Goal: Task Accomplishment & Management: Use online tool/utility

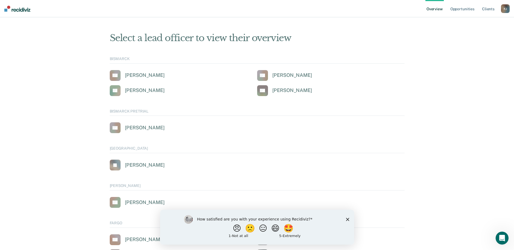
click at [508, 8] on div "K J" at bounding box center [505, 8] width 9 height 9
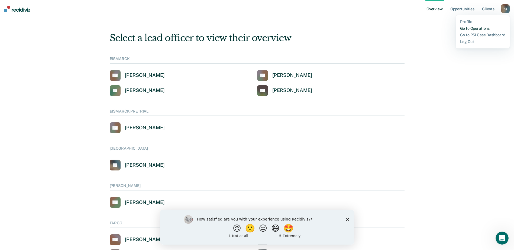
click at [478, 28] on link "Go to Operations" at bounding box center [482, 28] width 45 height 5
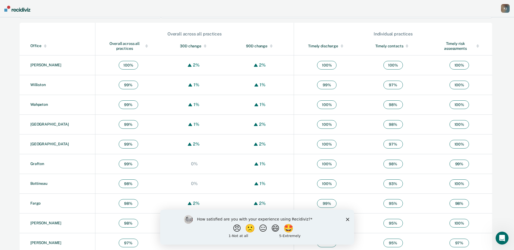
scroll to position [181, 0]
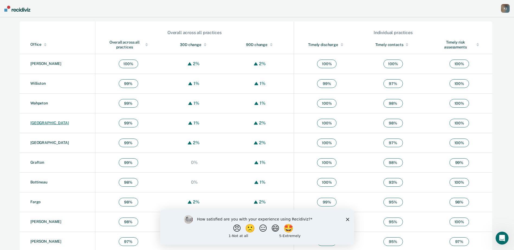
click at [39, 124] on link "[GEOGRAPHIC_DATA]" at bounding box center [49, 123] width 38 height 4
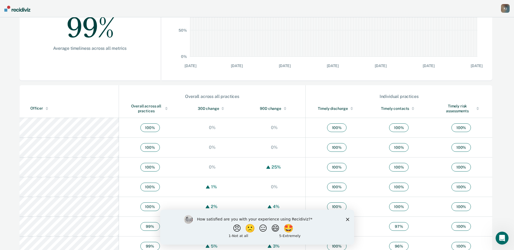
scroll to position [128, 0]
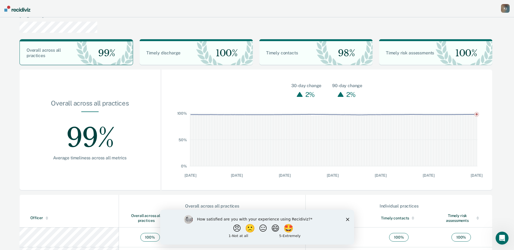
scroll to position [5, 0]
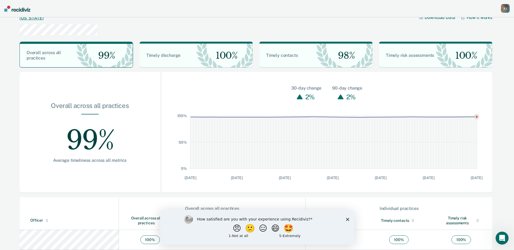
click at [36, 19] on link "[US_STATE]" at bounding box center [32, 17] width 24 height 5
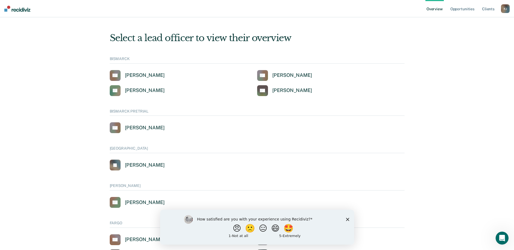
click at [507, 8] on div "K J" at bounding box center [505, 8] width 9 height 9
click at [475, 27] on link "Go to Operations" at bounding box center [482, 28] width 45 height 5
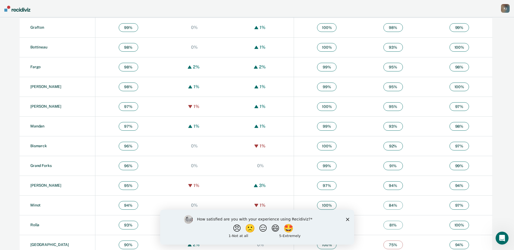
scroll to position [326, 0]
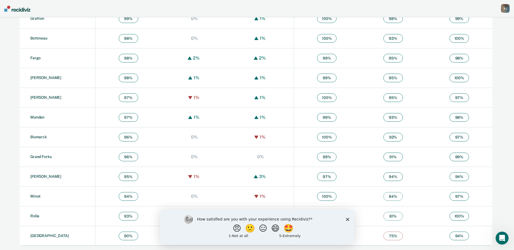
click at [345, 220] on div "How satisfied are you with your experience using Recidiviz? 😠 🙁 😑 😄 🤩 1 - Not a…" at bounding box center [257, 227] width 194 height 35
click at [35, 216] on link "Rolla" at bounding box center [34, 216] width 9 height 4
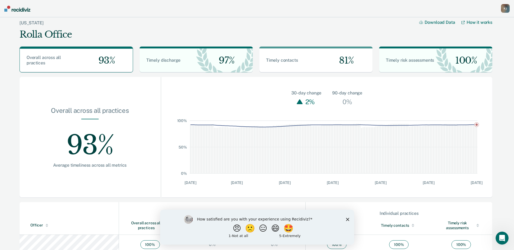
scroll to position [29, 0]
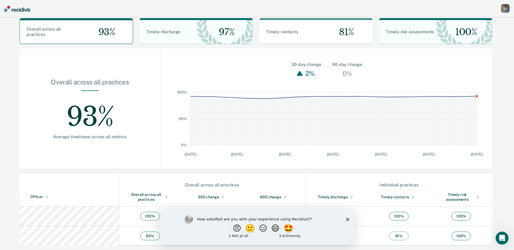
click at [347, 218] on icon "Close survey" at bounding box center [347, 219] width 3 height 3
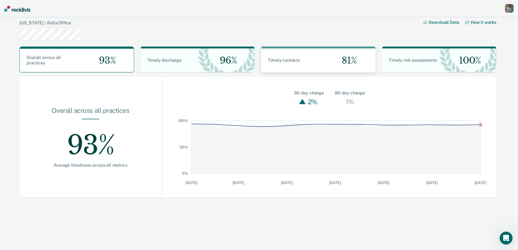
click at [318, 58] on div "81%" at bounding box center [346, 61] width 57 height 24
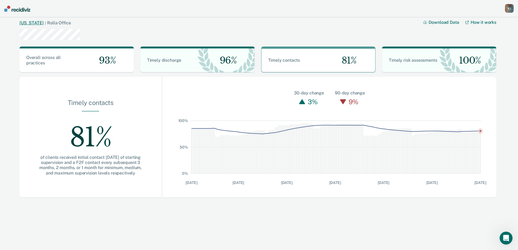
click at [38, 22] on link "[US_STATE]" at bounding box center [32, 22] width 24 height 5
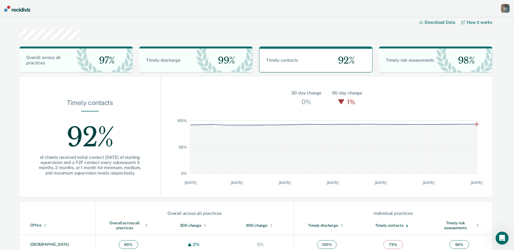
click at [502, 9] on div "K J" at bounding box center [505, 8] width 9 height 9
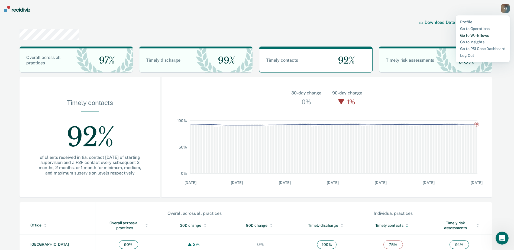
click at [479, 34] on link "Go to Workflows" at bounding box center [482, 35] width 45 height 5
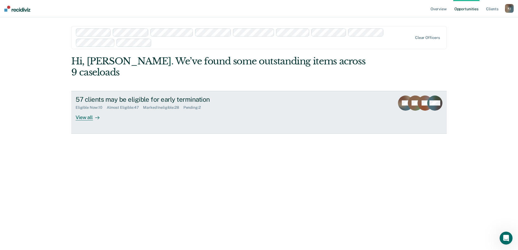
click at [85, 110] on div "View all" at bounding box center [91, 115] width 30 height 11
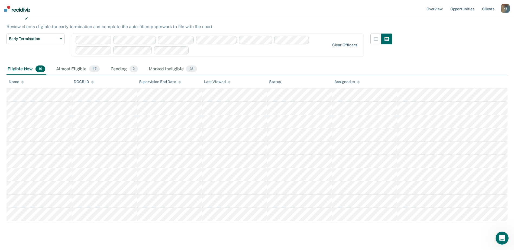
scroll to position [34, 0]
